Goal: Transaction & Acquisition: Purchase product/service

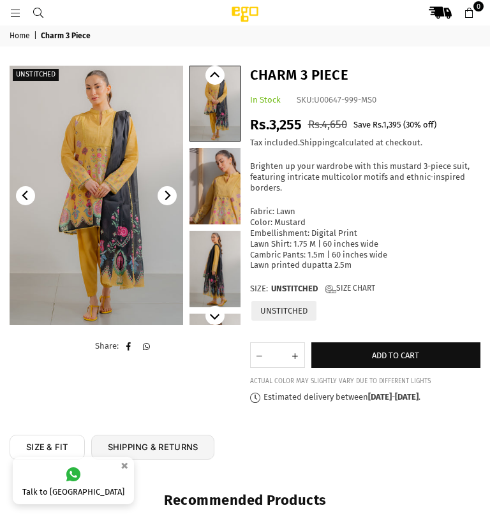
click at [142, 269] on img at bounding box center [96, 196] width 173 height 260
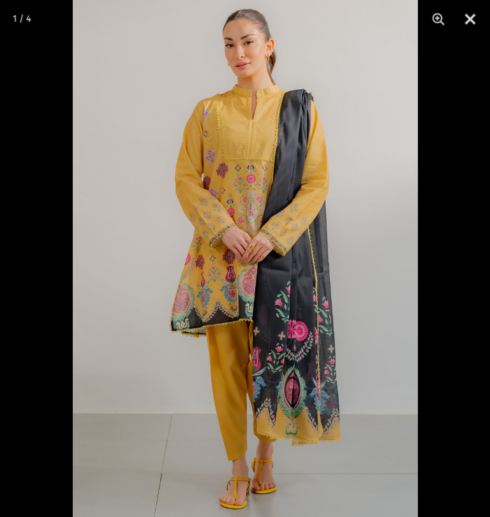
click at [482, 18] on button "Close" at bounding box center [470, 19] width 32 height 38
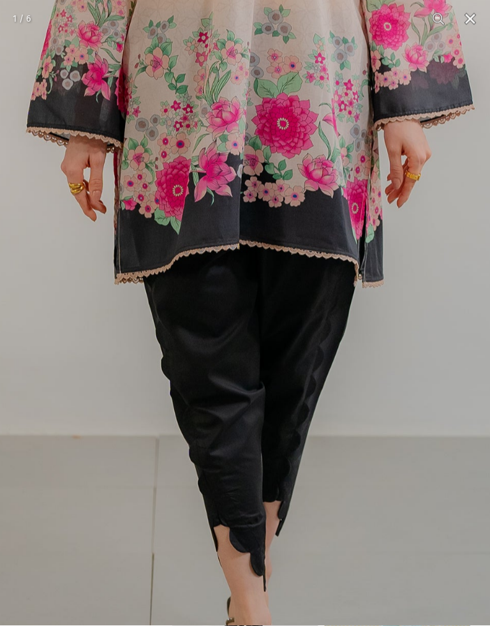
scroll to position [55, 0]
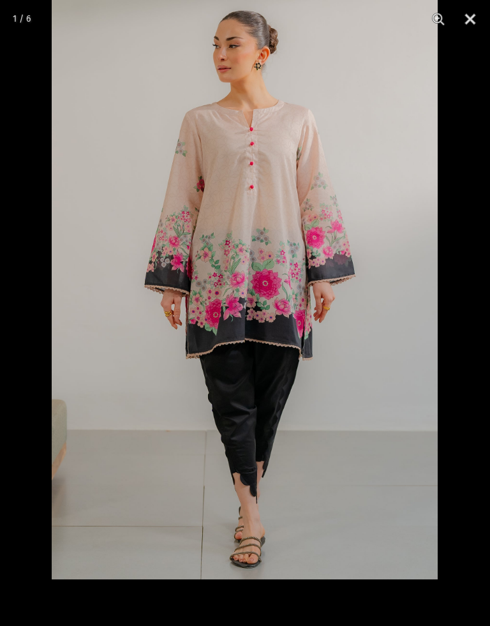
click at [471, 24] on button "Close" at bounding box center [470, 19] width 32 height 38
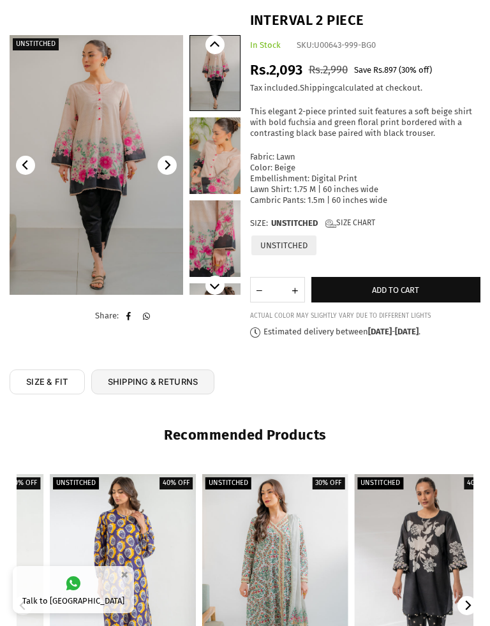
click at [413, 285] on span "Add to cart" at bounding box center [395, 290] width 47 height 10
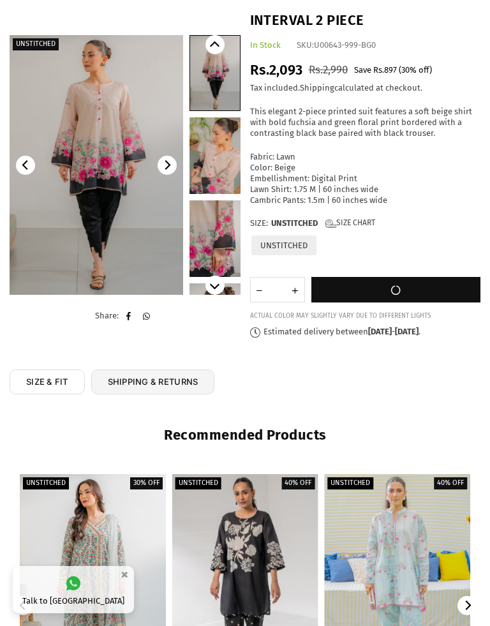
scroll to position [0, 0]
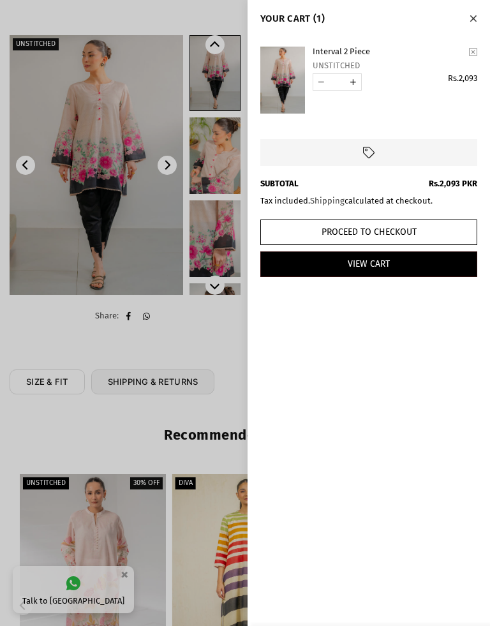
click at [477, 24] on button "Close" at bounding box center [473, 18] width 15 height 17
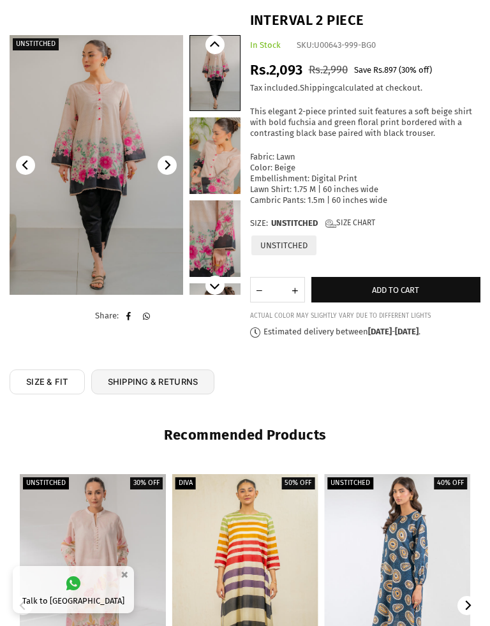
click at [420, 280] on button "Add to cart" at bounding box center [396, 290] width 170 height 26
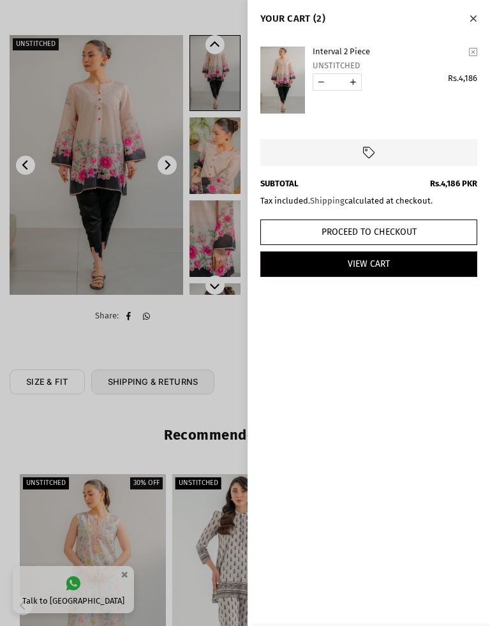
click at [319, 85] on link "YOUR CART" at bounding box center [321, 82] width 16 height 16
type input "*"
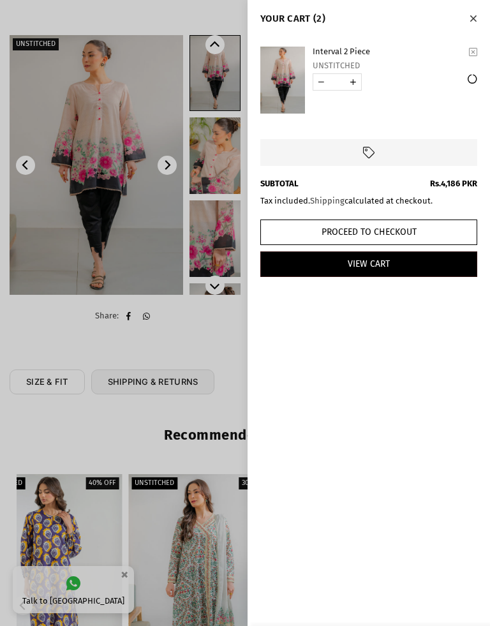
click at [475, 17] on icon "Close" at bounding box center [472, 19] width 7 height 10
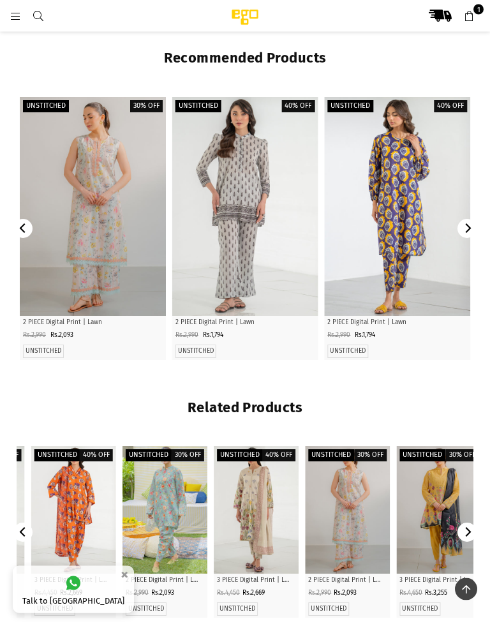
scroll to position [438, 0]
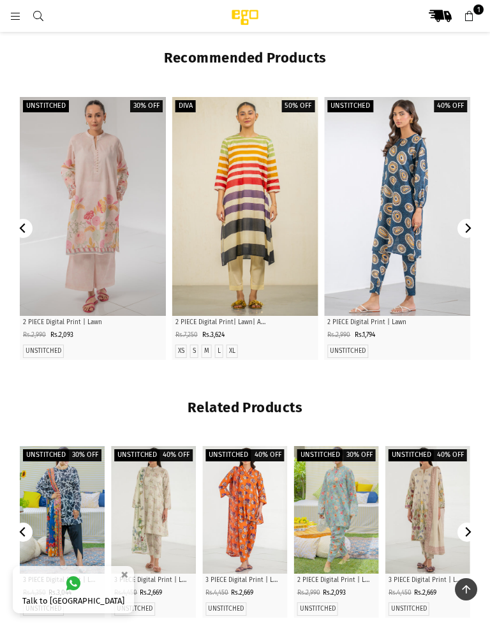
click at [461, 236] on button "Next" at bounding box center [466, 228] width 19 height 19
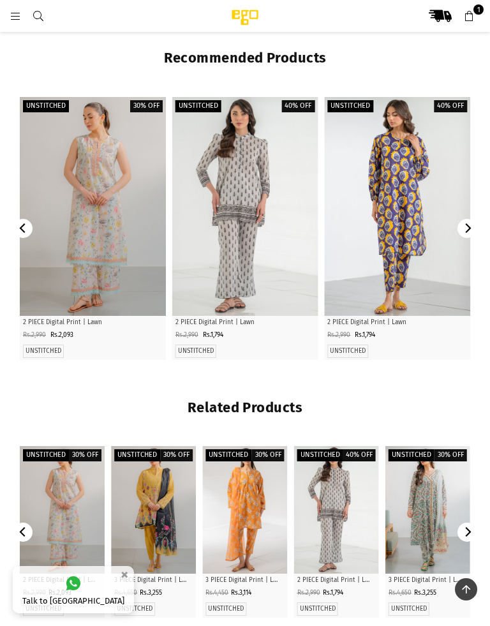
click at [469, 233] on icon "Next" at bounding box center [467, 228] width 10 height 10
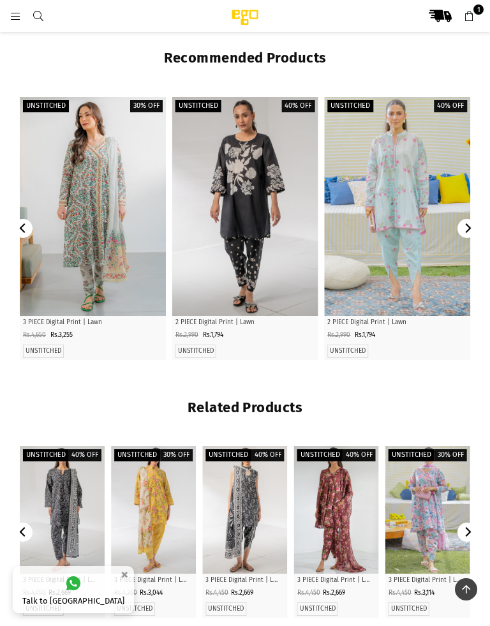
click at [463, 233] on icon "Next" at bounding box center [467, 228] width 10 height 10
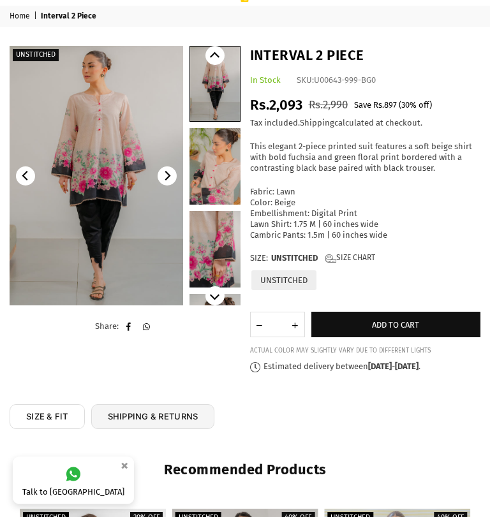
scroll to position [0, 0]
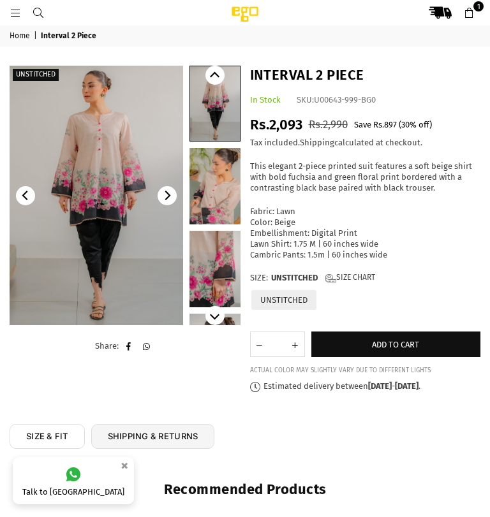
click at [18, 33] on link "Home" at bounding box center [21, 36] width 22 height 10
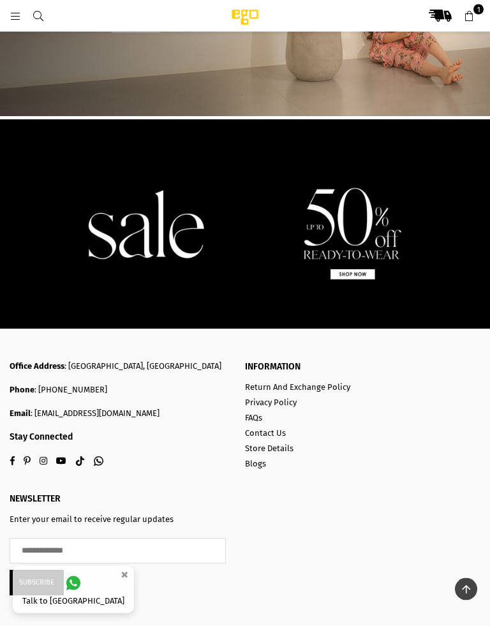
scroll to position [594, 0]
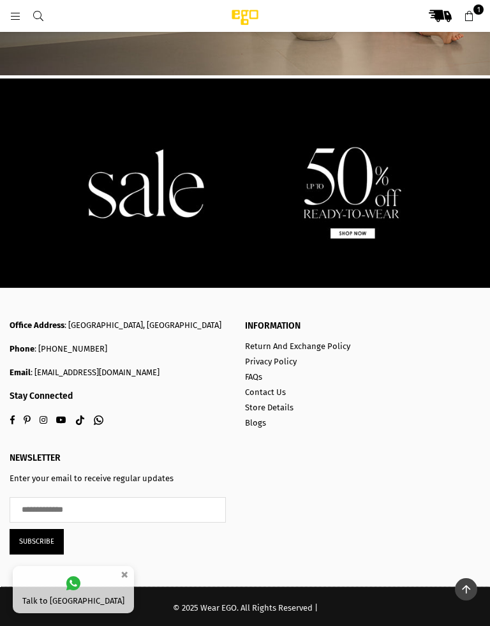
click at [388, 198] on img at bounding box center [245, 182] width 490 height 209
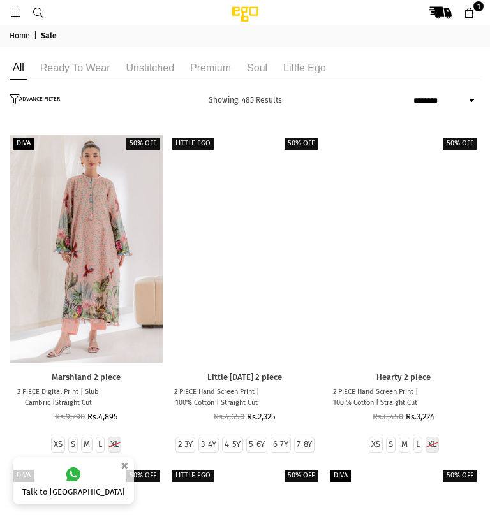
select select "******"
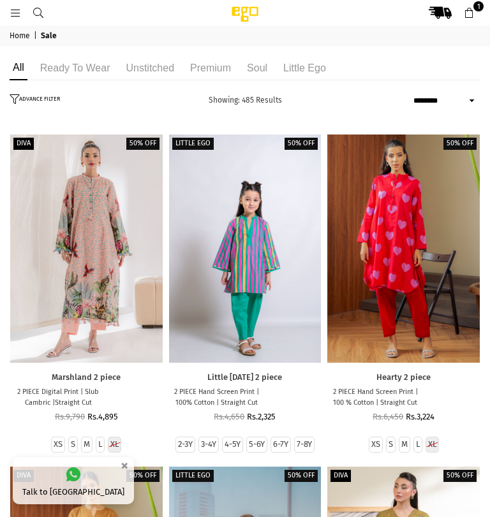
click at [158, 68] on li "Unstitched" at bounding box center [149, 68] width 55 height 24
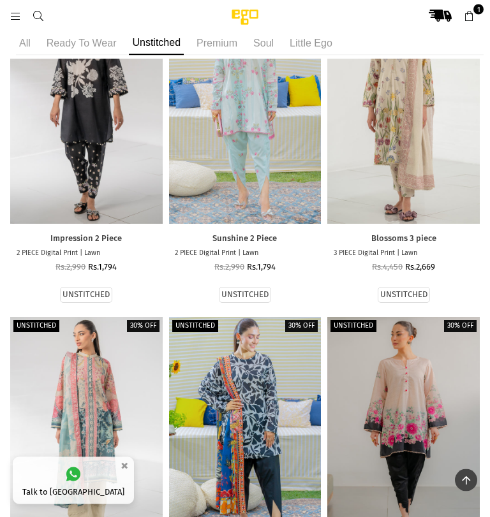
scroll to position [2738, 0]
